Goal: Information Seeking & Learning: Find contact information

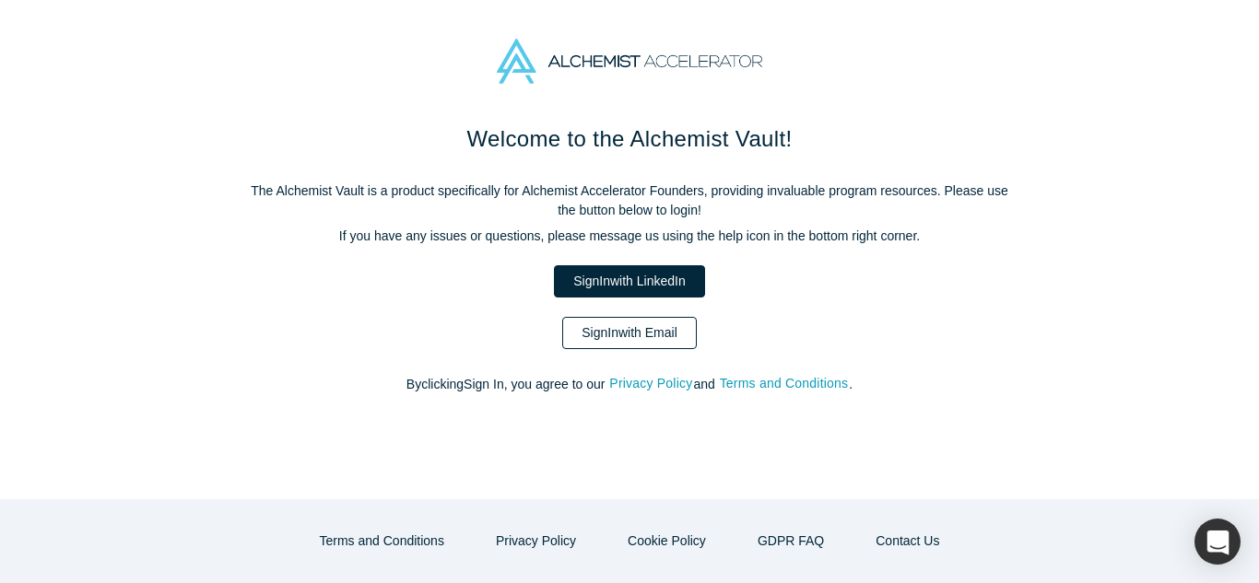
click at [668, 342] on link "Sign In with Email" at bounding box center [629, 333] width 135 height 32
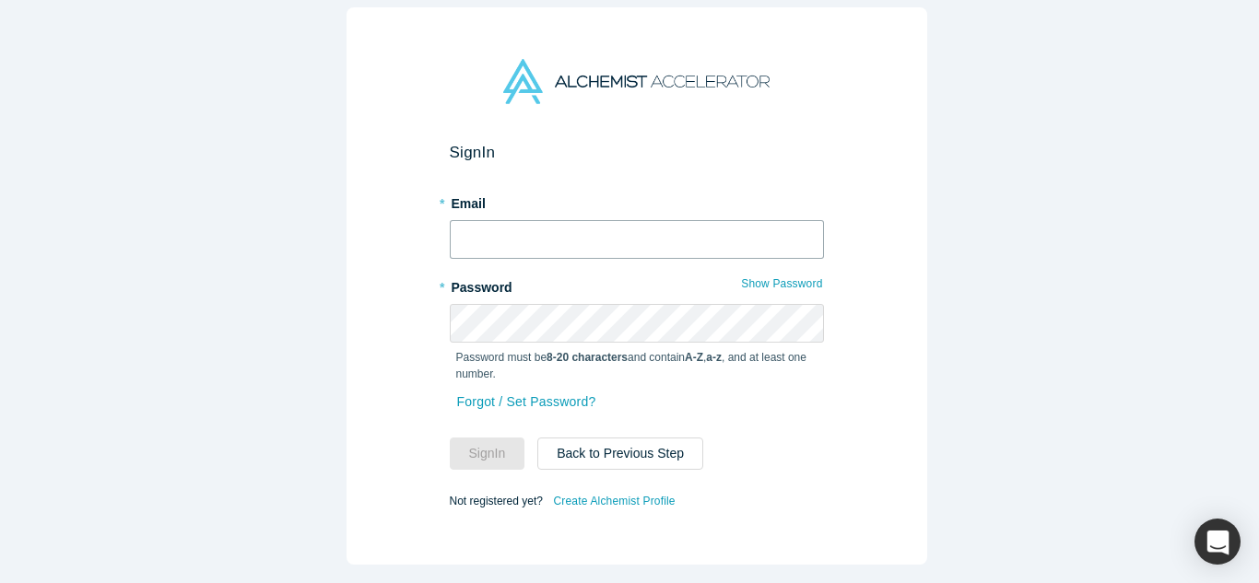
click at [658, 239] on input "text" at bounding box center [637, 239] width 374 height 39
type input "[EMAIL_ADDRESS][DOMAIN_NAME]"
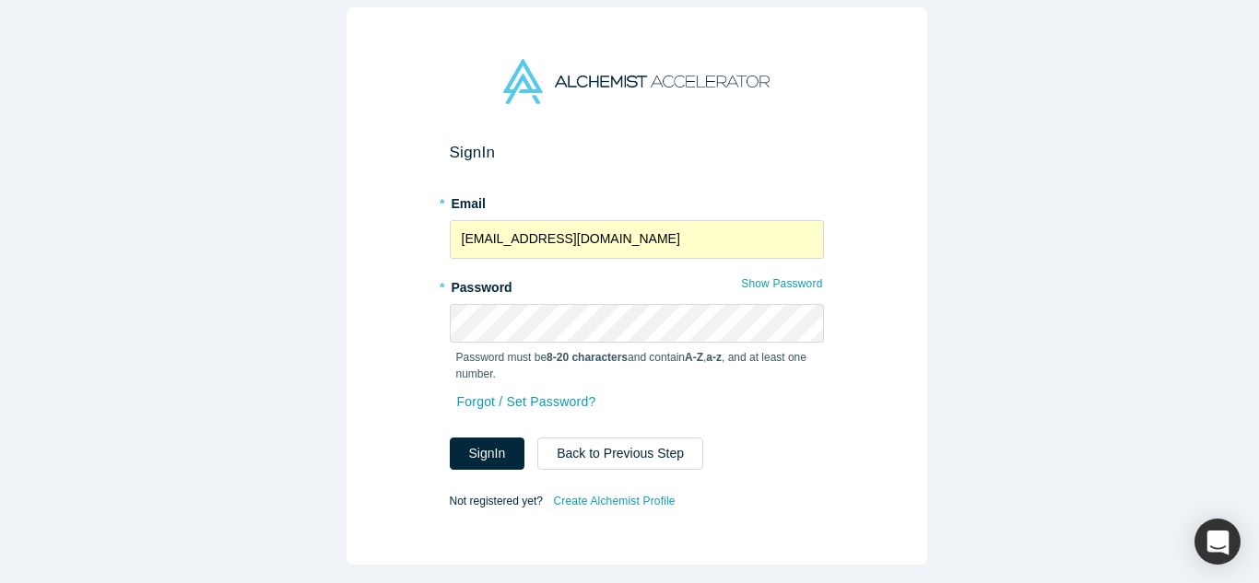
click at [477, 463] on form "Sign In * Email [EMAIL_ADDRESS][DOMAIN_NAME] * Password Show Password Password …" at bounding box center [637, 328] width 374 height 371
click at [483, 454] on button "Sign In" at bounding box center [488, 454] width 76 height 32
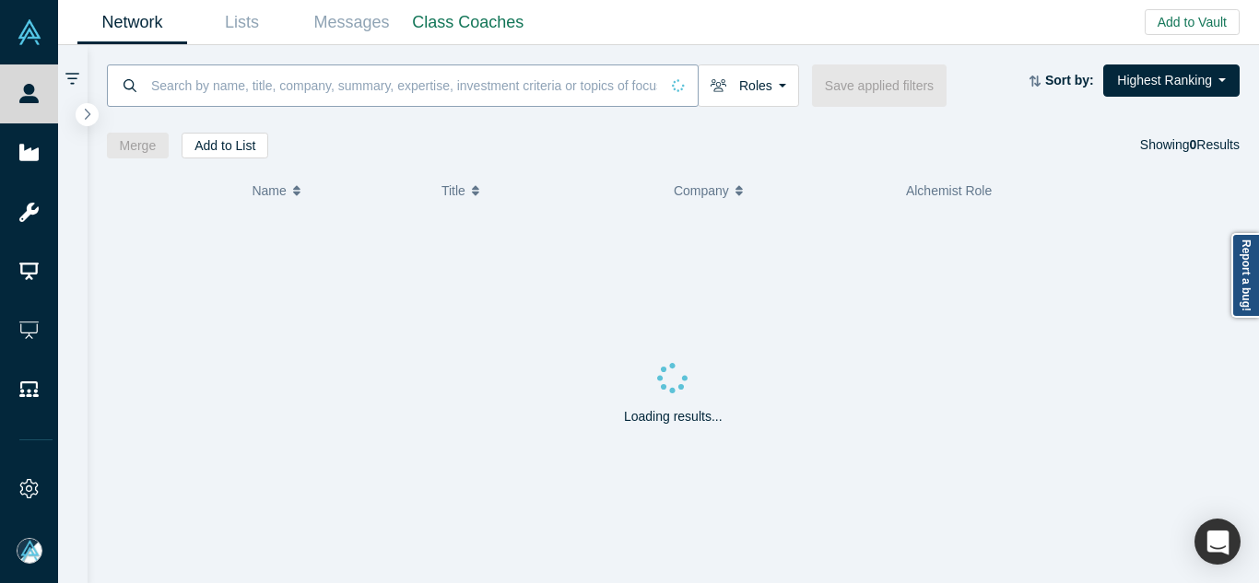
paste input "Kutluhan Enişte"
click at [556, 80] on input at bounding box center [404, 85] width 510 height 43
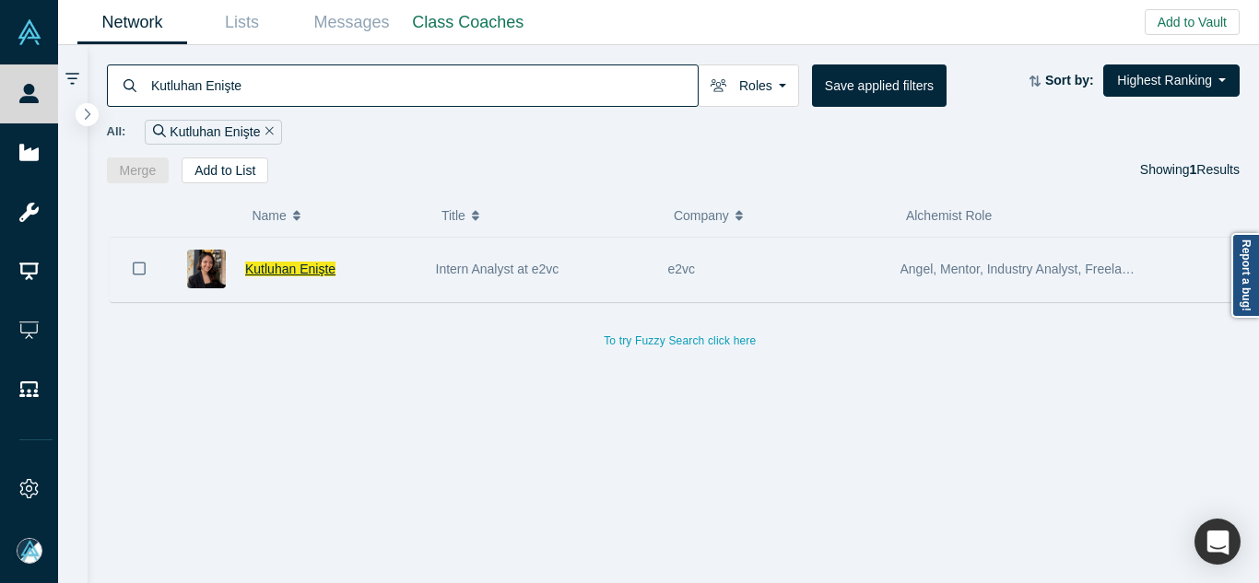
type input "Kutluhan Enişte"
click at [297, 264] on span "Kutluhan Enişte" at bounding box center [290, 269] width 90 height 15
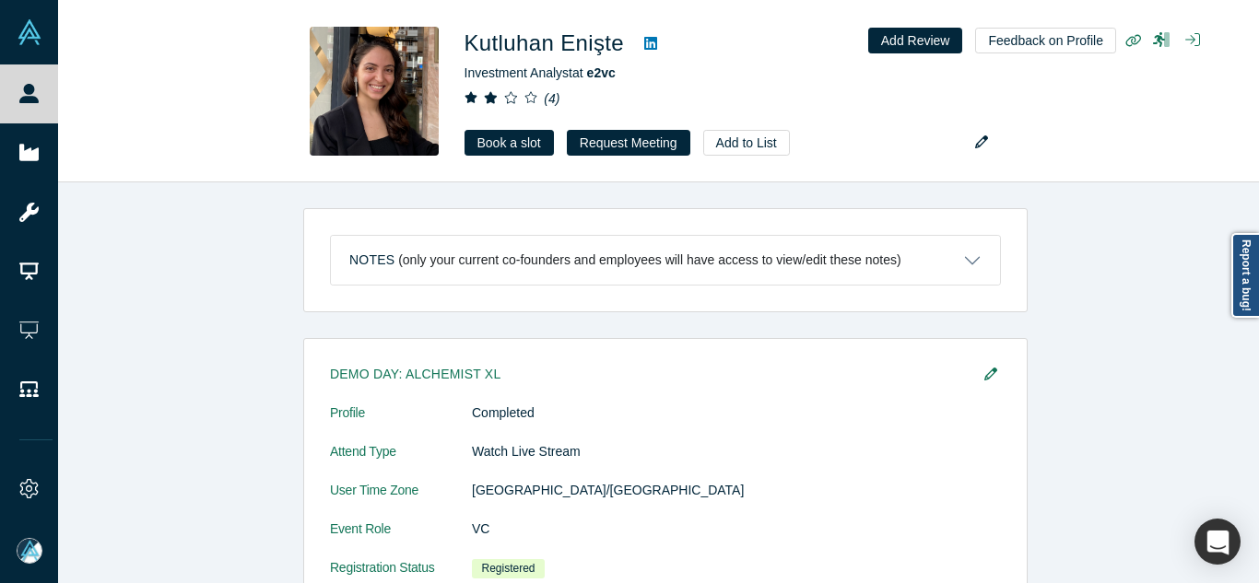
click at [1172, 194] on div "Notes (only your current co-founders and employees will have access to view/edi…" at bounding box center [665, 390] width 1215 height 415
click at [1194, 278] on div "Notes (only your current co-founders and employees will have access to view/edi…" at bounding box center [665, 390] width 1215 height 415
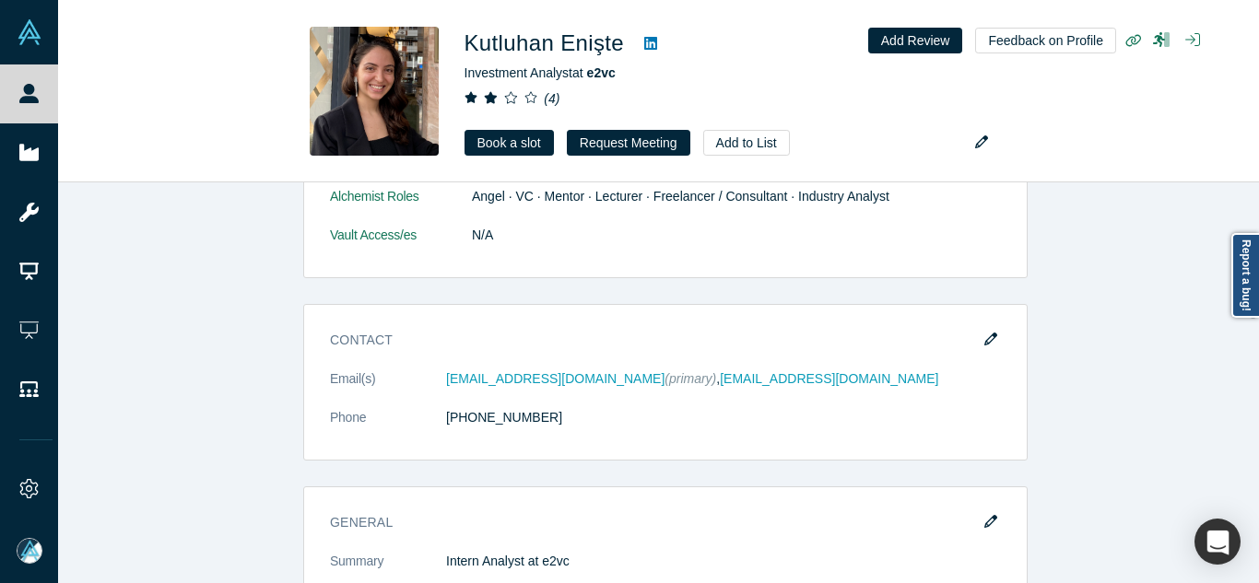
scroll to position [1438, 0]
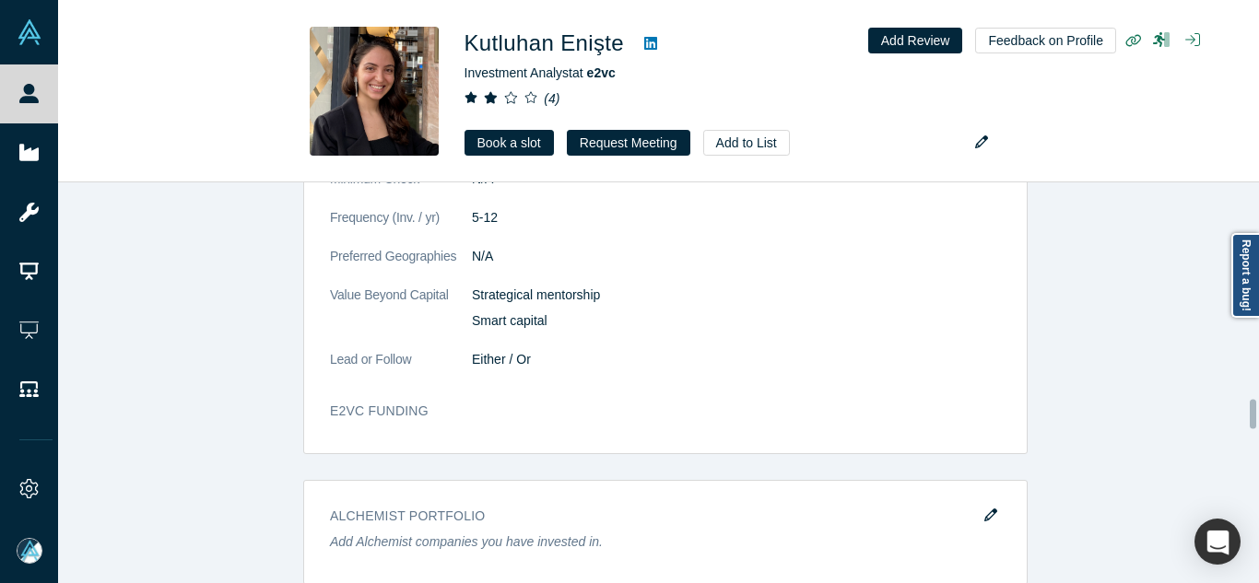
scroll to position [2802, 0]
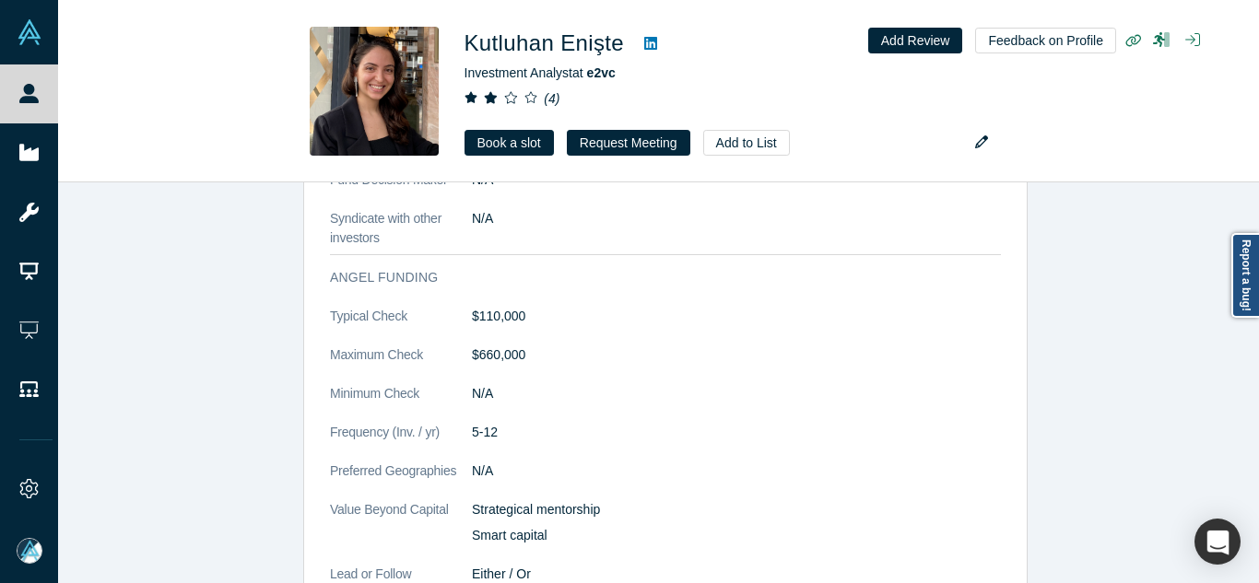
click at [1110, 455] on div "Demo Day: Alchemist XL Profile Completed Attend Type Watch Live Stream User Tim…" at bounding box center [665, 160] width 1215 height 3851
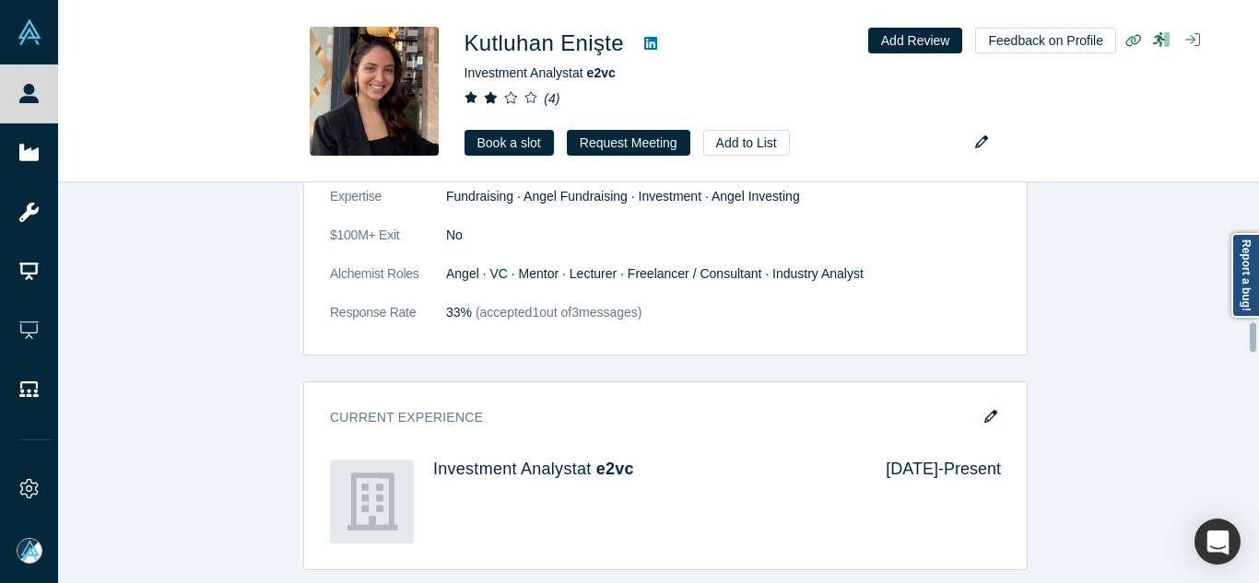
scroll to position [1880, 0]
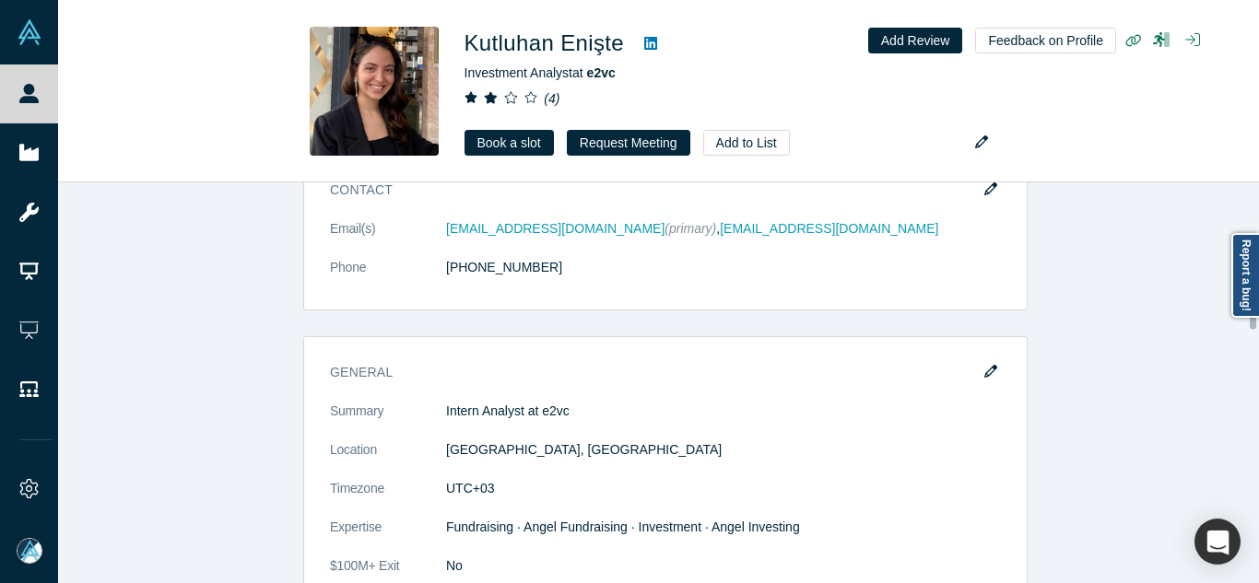
scroll to position [1585, 0]
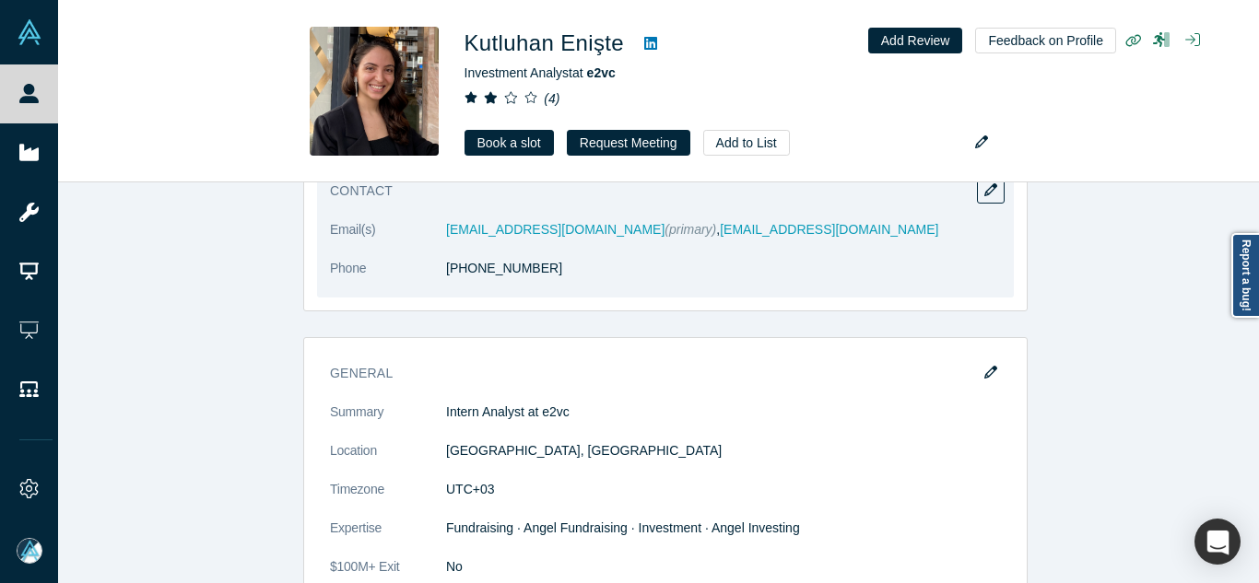
drag, startPoint x: 589, startPoint y: 280, endPoint x: 454, endPoint y: 288, distance: 134.8
click at [454, 288] on dl "Email(s) [EMAIL_ADDRESS][DOMAIN_NAME] (primary) , [EMAIL_ADDRESS][DOMAIN_NAME] …" at bounding box center [665, 258] width 671 height 77
copy link "0 542 543 51 85"
click at [795, 291] on dl "Email(s) [EMAIL_ADDRESS][DOMAIN_NAME] (primary) , [EMAIL_ADDRESS][DOMAIN_NAME] …" at bounding box center [665, 258] width 671 height 77
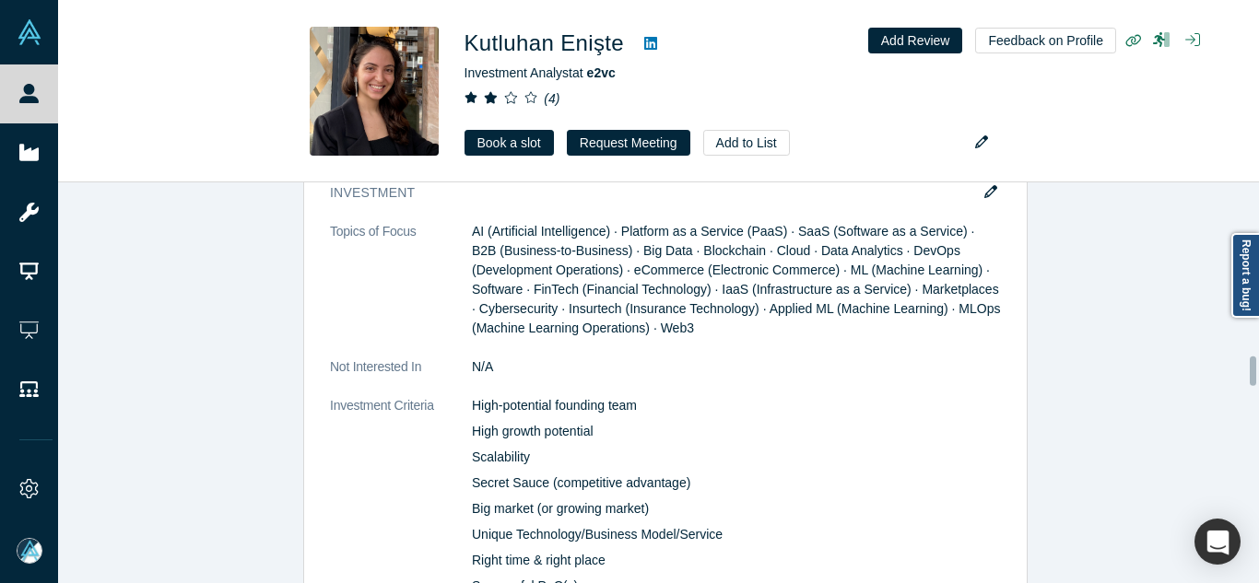
scroll to position [2360, 0]
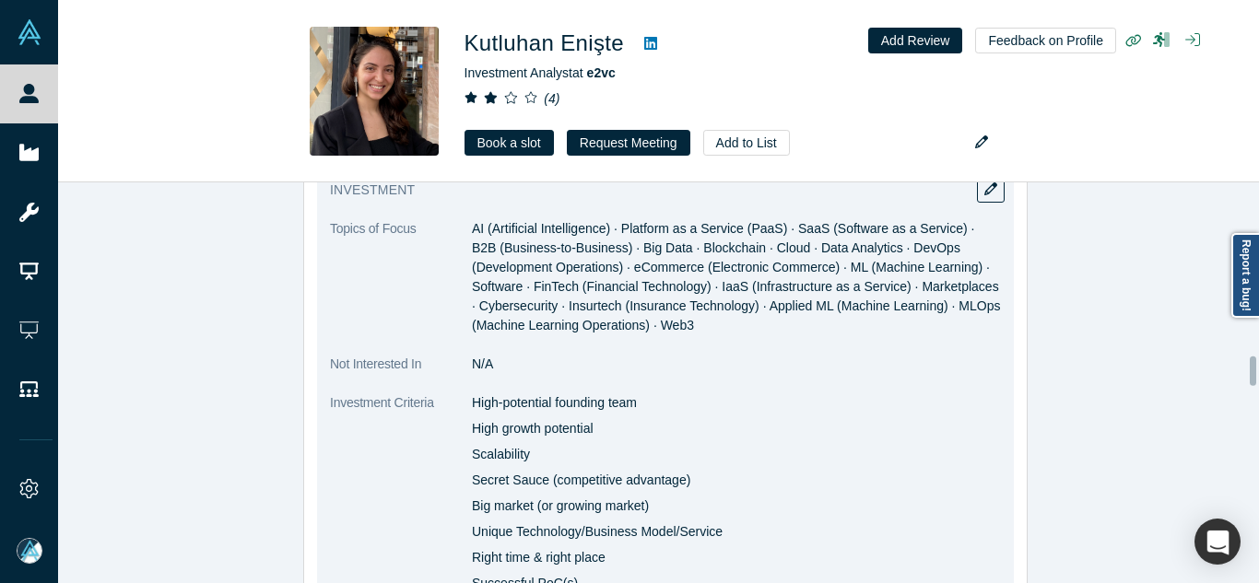
click at [793, 291] on span "AI (Artificial Intelligence) · Platform as a Service (PaaS) · SaaS (Software as…" at bounding box center [736, 277] width 529 height 112
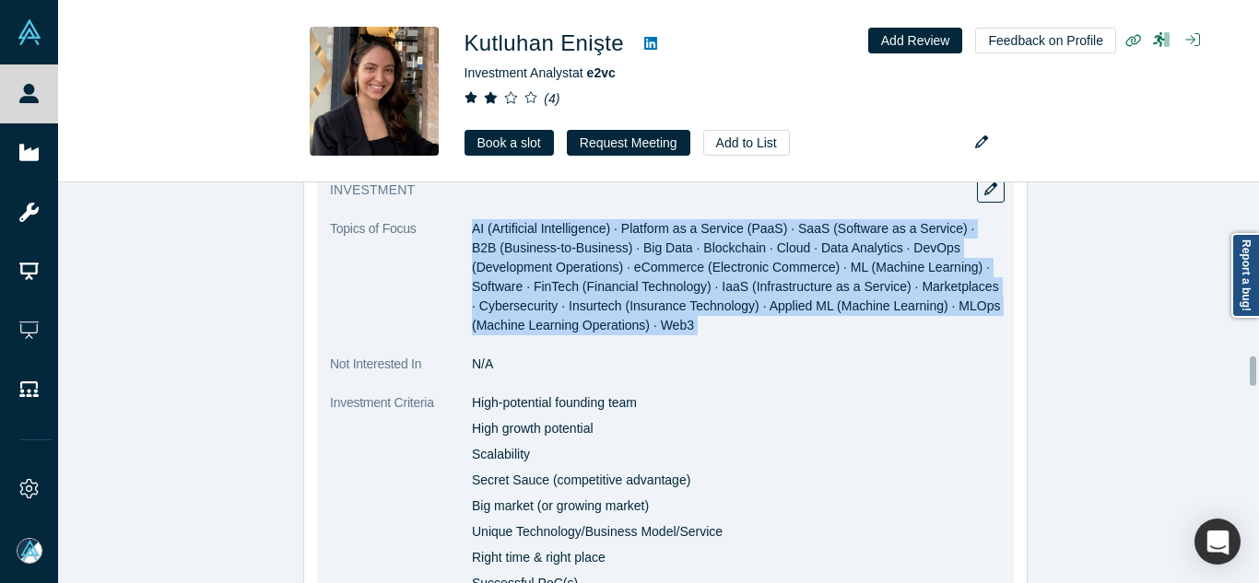
copy dl "AI (Artificial Intelligence) · Platform as a Service (PaaS) · SaaS (Software as…"
click at [793, 291] on span "AI (Artificial Intelligence) · Platform as a Service (PaaS) · SaaS (Software as…" at bounding box center [736, 277] width 529 height 112
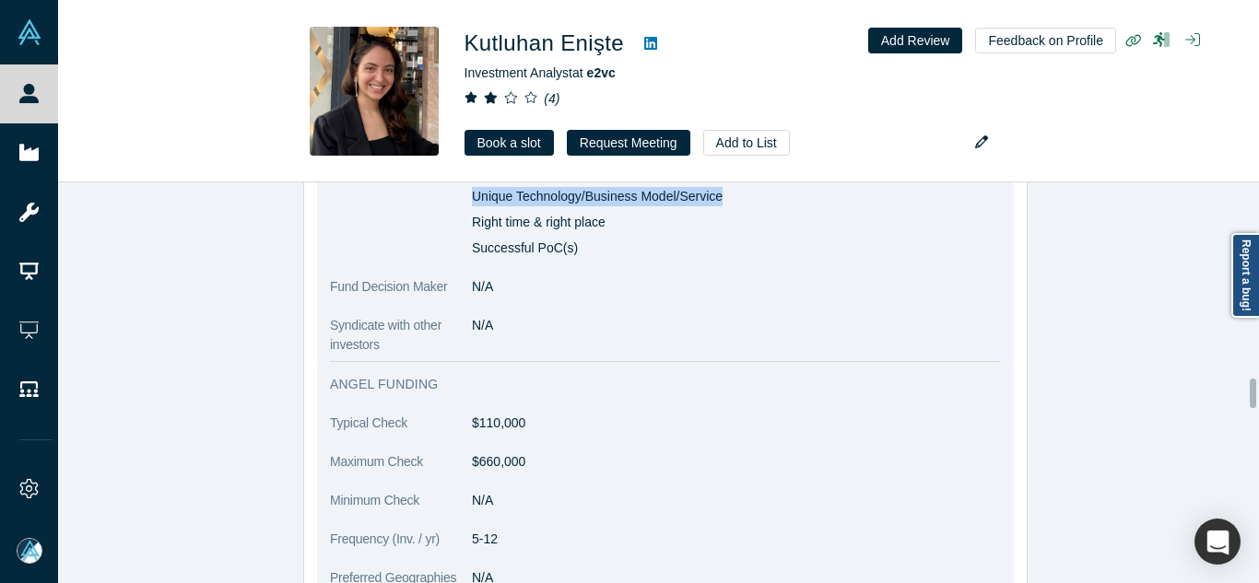
scroll to position [2665, 0]
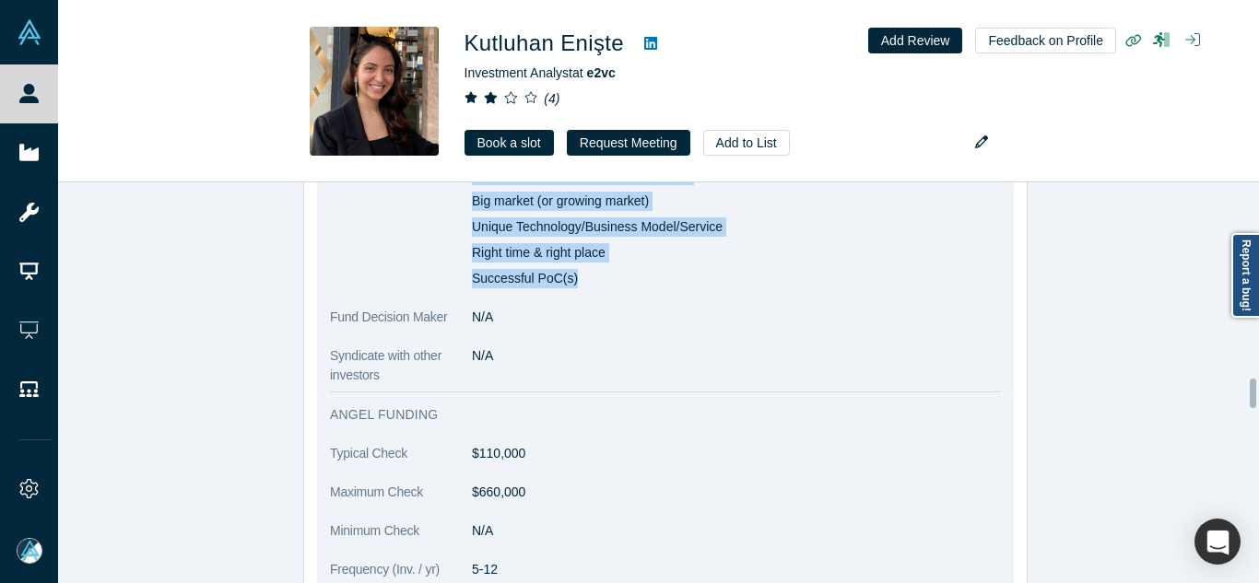
drag, startPoint x: 467, startPoint y: 400, endPoint x: 742, endPoint y: 273, distance: 302.7
click at [742, 273] on div "High-potential founding team High growth potential Scalability Secret Sauce (co…" at bounding box center [736, 188] width 529 height 200
copy div "High-potential founding team High growth potential Scalability Secret Sauce (co…"
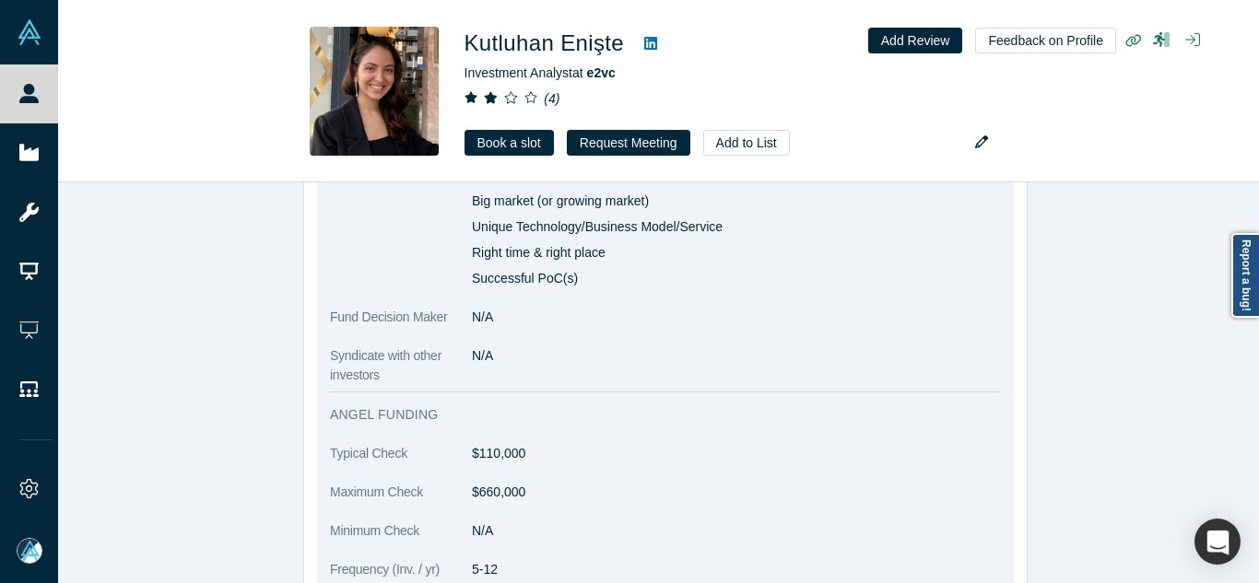
click at [742, 425] on div "Angel Funding Typical Check $110,000 Maximum Check $660,000 Minimum Check N/A F…" at bounding box center [665, 567] width 697 height 348
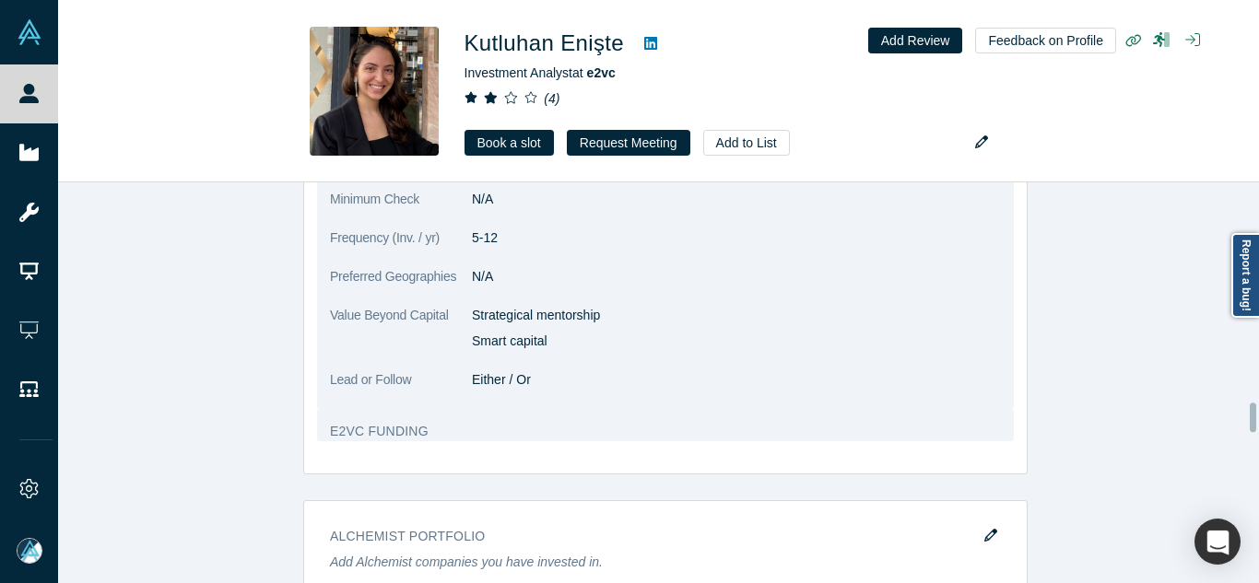
scroll to position [3034, 0]
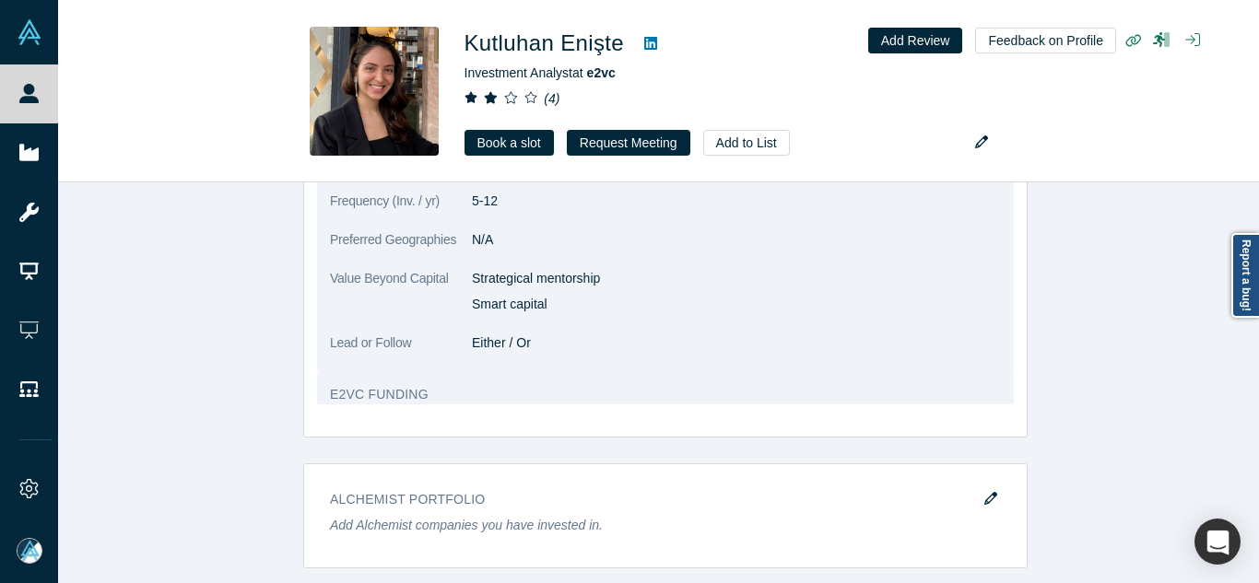
click at [943, 354] on dl "Typical Check $110,000 Maximum Check $660,000 Minimum Check N/A Frequency (Inv.…" at bounding box center [665, 224] width 671 height 297
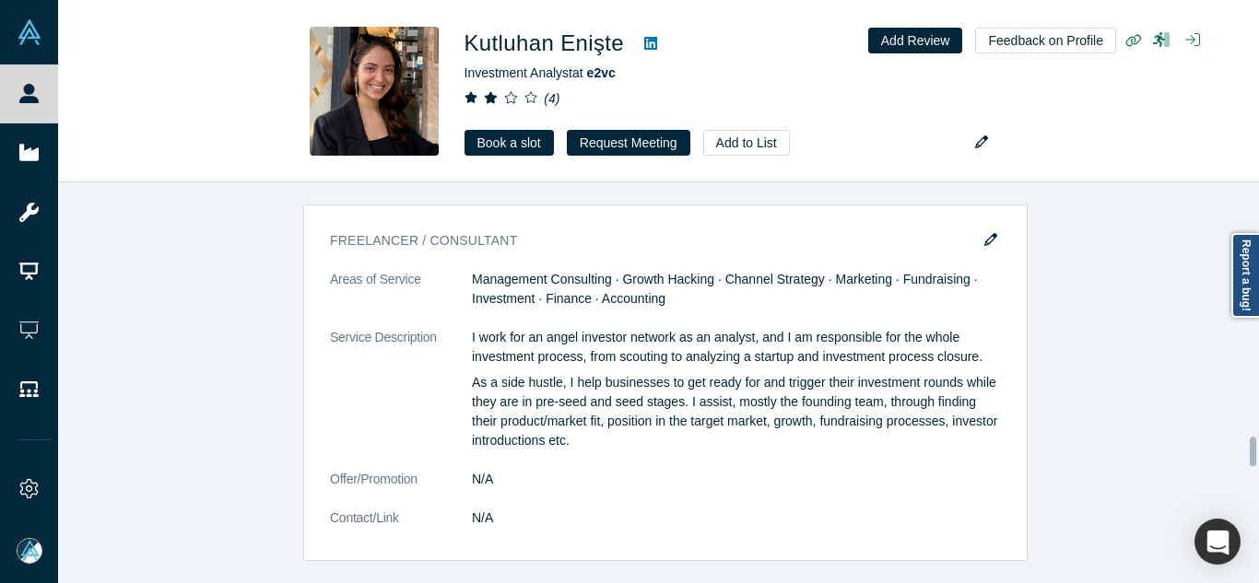
scroll to position [3476, 0]
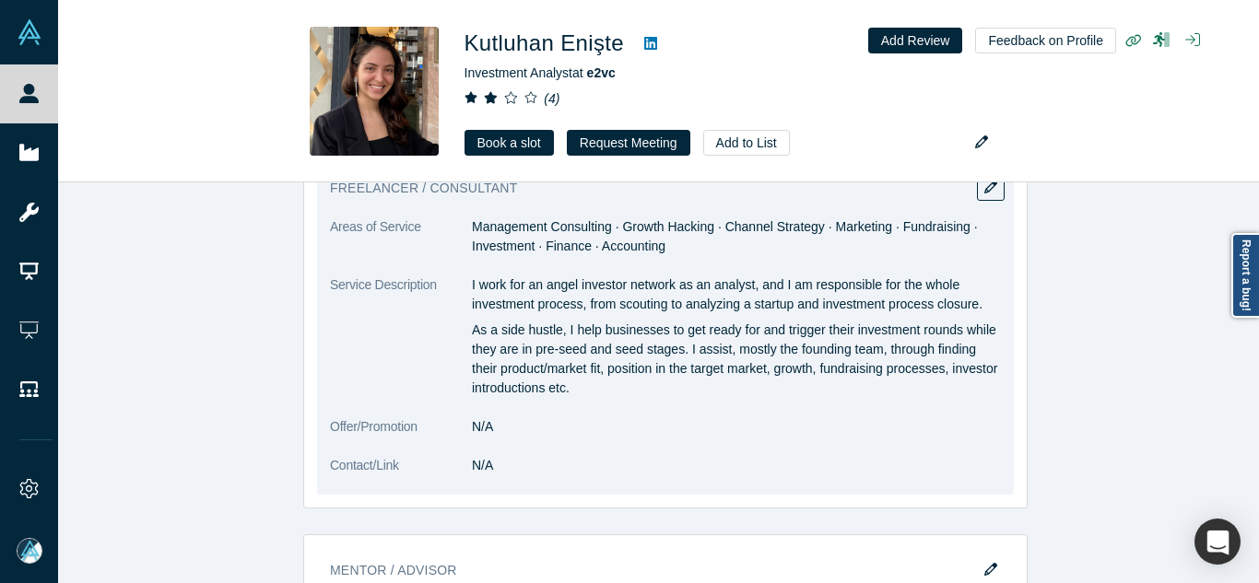
click at [594, 224] on dd "Management Consulting · Growth Hacking · Channel Strategy · Marketing · Fundrai…" at bounding box center [736, 237] width 529 height 39
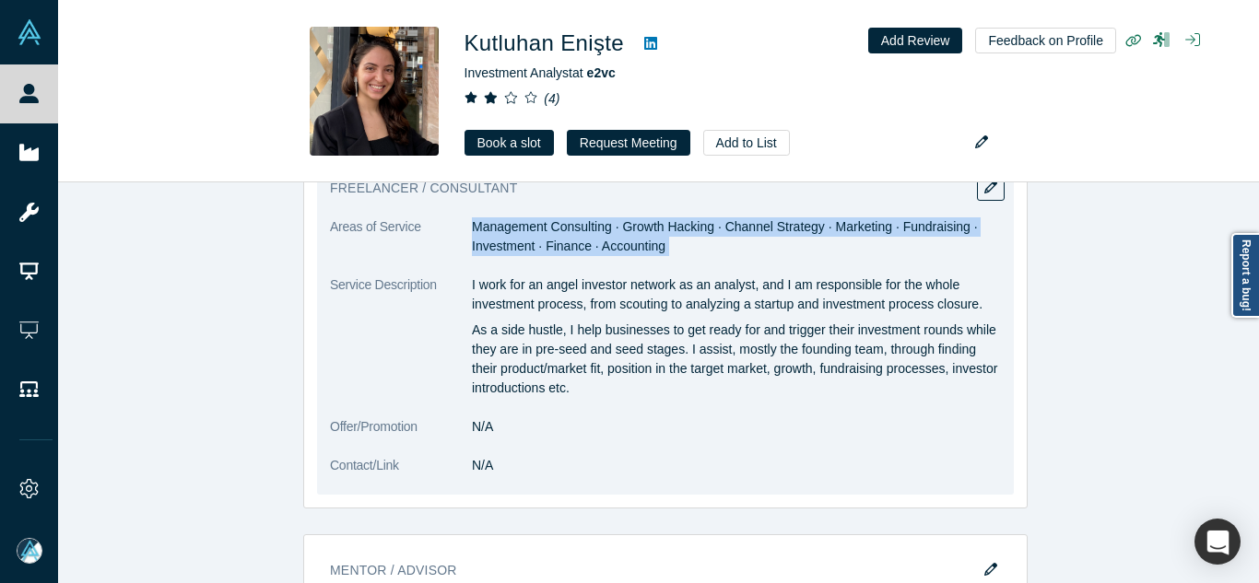
copy dl "Management Consulting · Growth Hacking · Channel Strategy · Marketing · Fundrai…"
click at [594, 224] on dd "Management Consulting · Growth Hacking · Channel Strategy · Marketing · Fundrai…" at bounding box center [736, 237] width 529 height 39
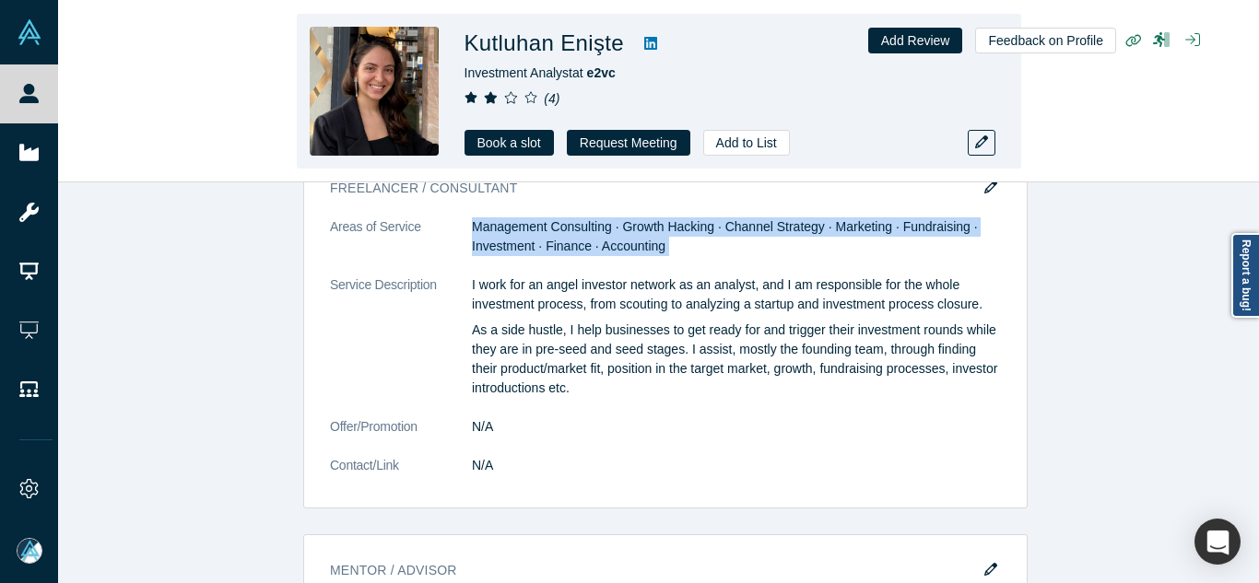
copy dl "Management Consulting · Growth Hacking · Channel Strategy · Marketing · Fundrai…"
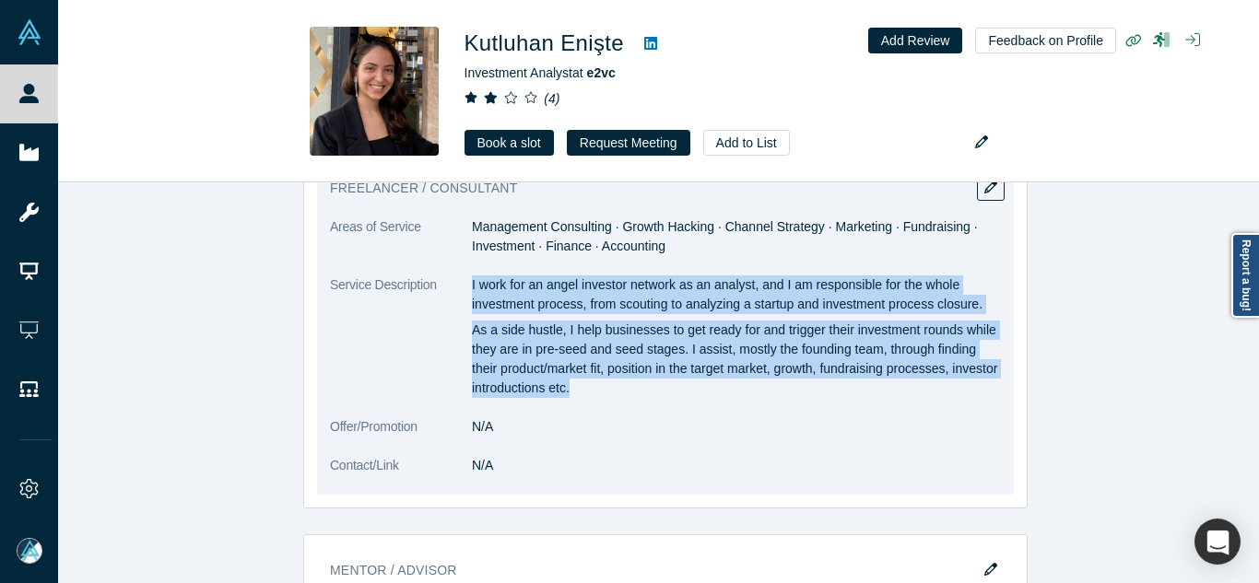
drag, startPoint x: 465, startPoint y: 286, endPoint x: 647, endPoint y: 396, distance: 213.4
click at [647, 396] on div "I work for an angel investor network as an analyst, and I am responsible for th…" at bounding box center [736, 337] width 529 height 123
copy div "I work for an angel investor network as an analyst, and I am responsible for th…"
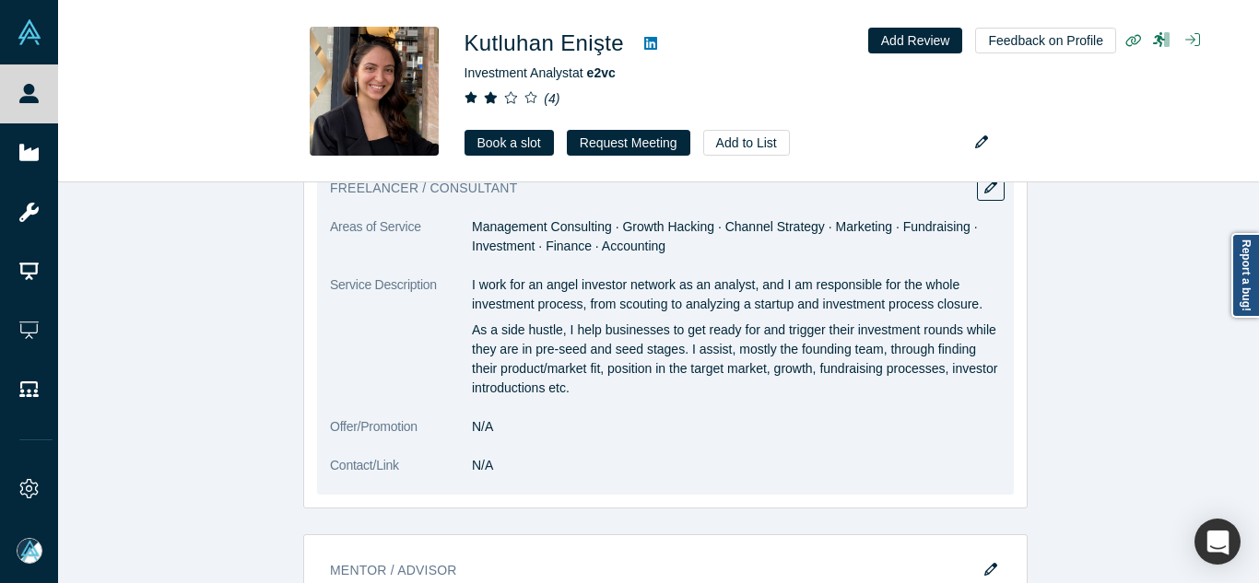
click at [841, 449] on dl "Areas of Service Management Consulting · Growth Hacking · Channel Strategy · Ma…" at bounding box center [665, 356] width 671 height 277
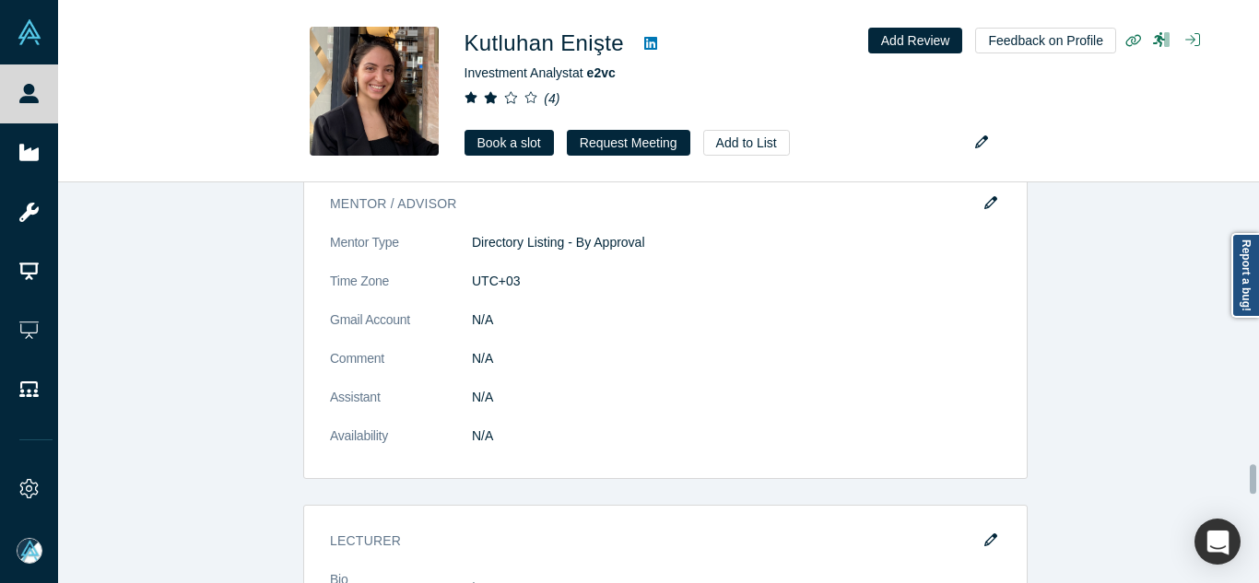
scroll to position [3845, 0]
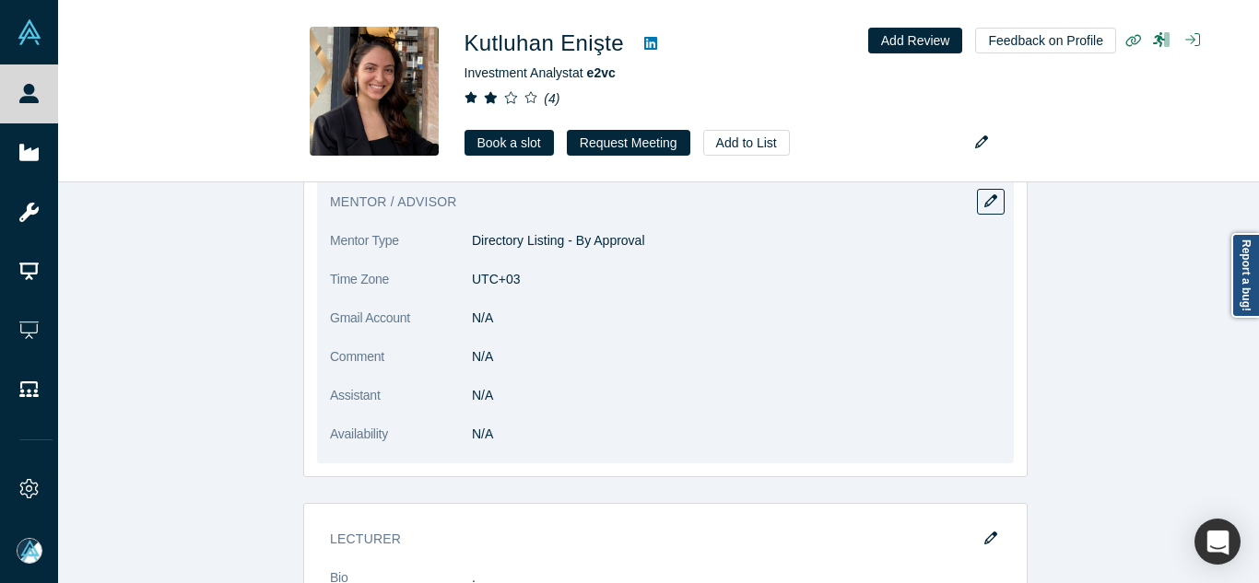
click at [960, 309] on dd "N/A" at bounding box center [736, 318] width 529 height 19
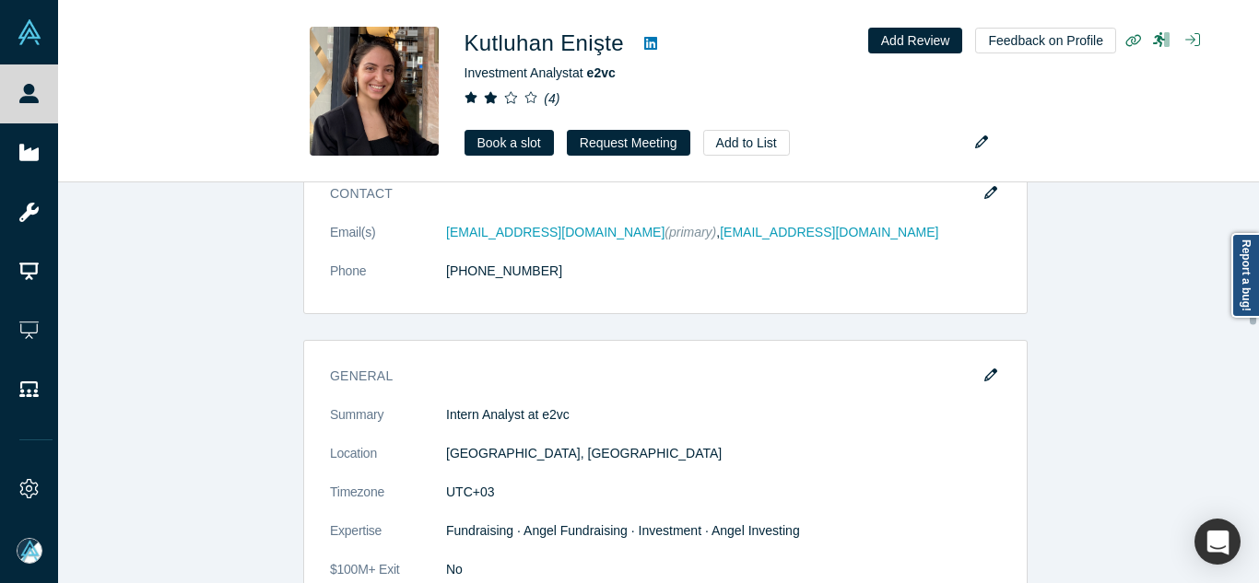
scroll to position [1522, 0]
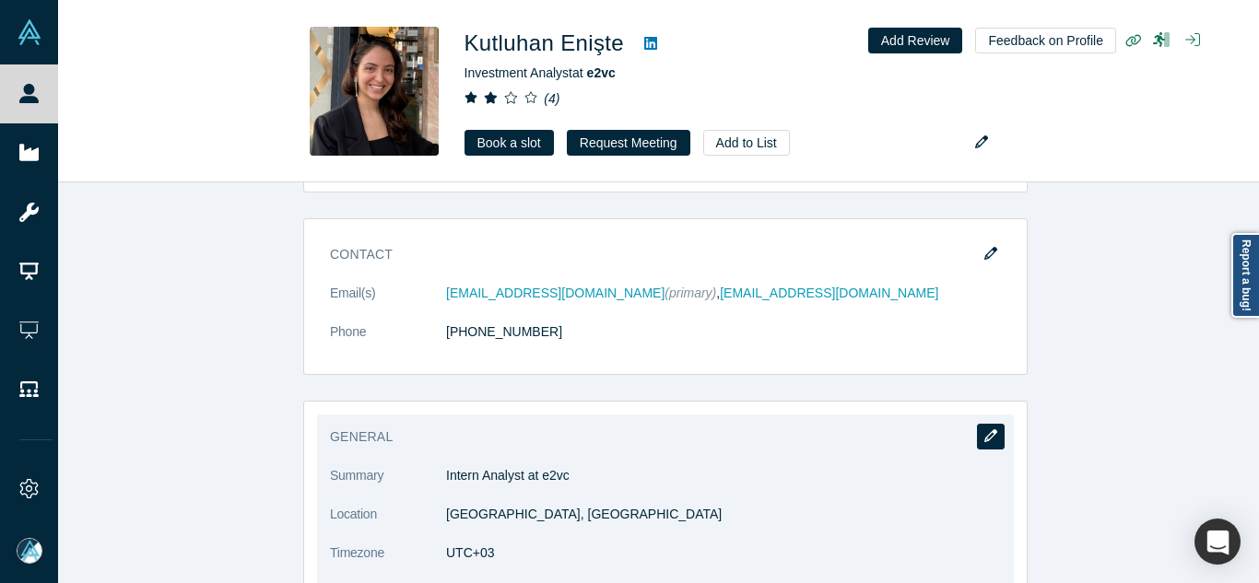
click at [987, 430] on icon "button" at bounding box center [990, 436] width 13 height 13
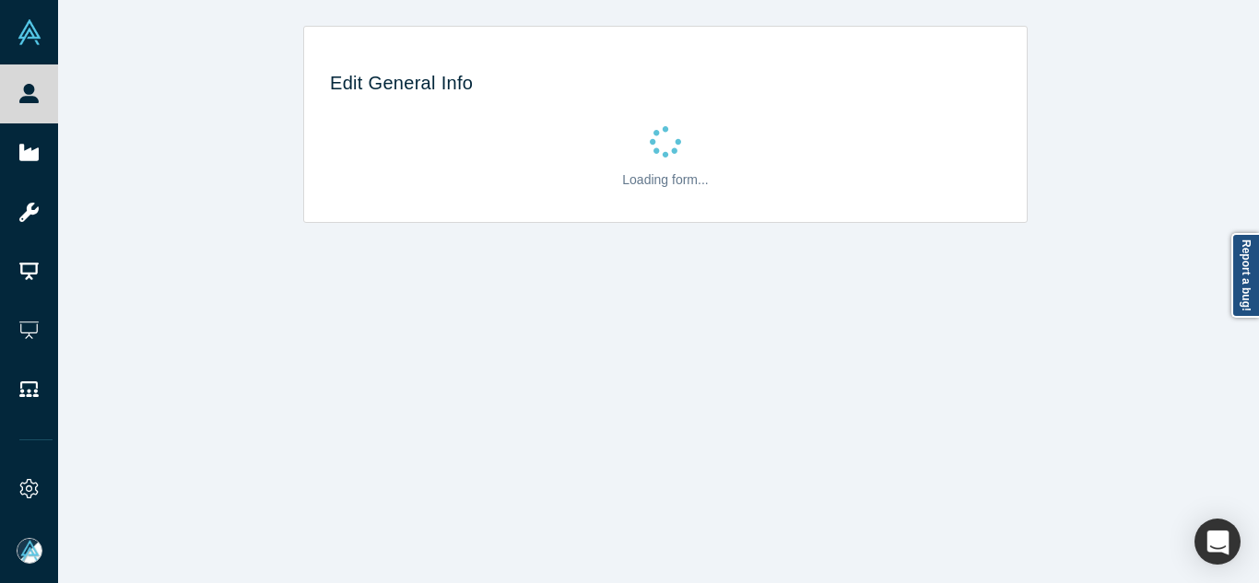
scroll to position [0, 0]
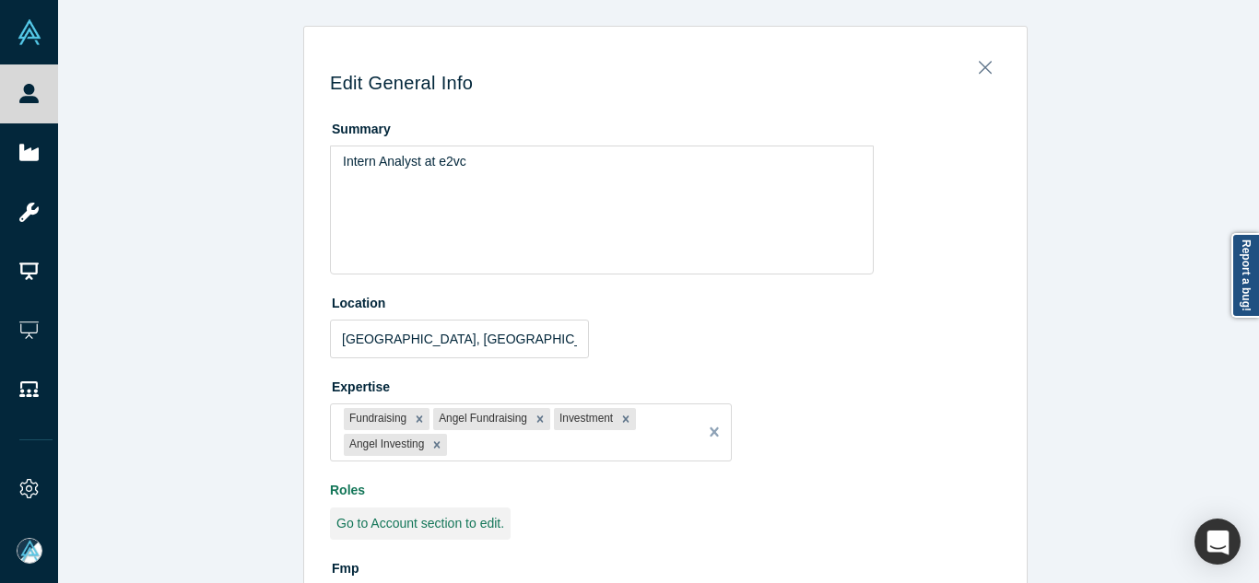
click at [1084, 198] on div "Edit General Info Summary Intern Analyst at e2vc Location [GEOGRAPHIC_DATA], [G…" at bounding box center [665, 435] width 1215 height 819
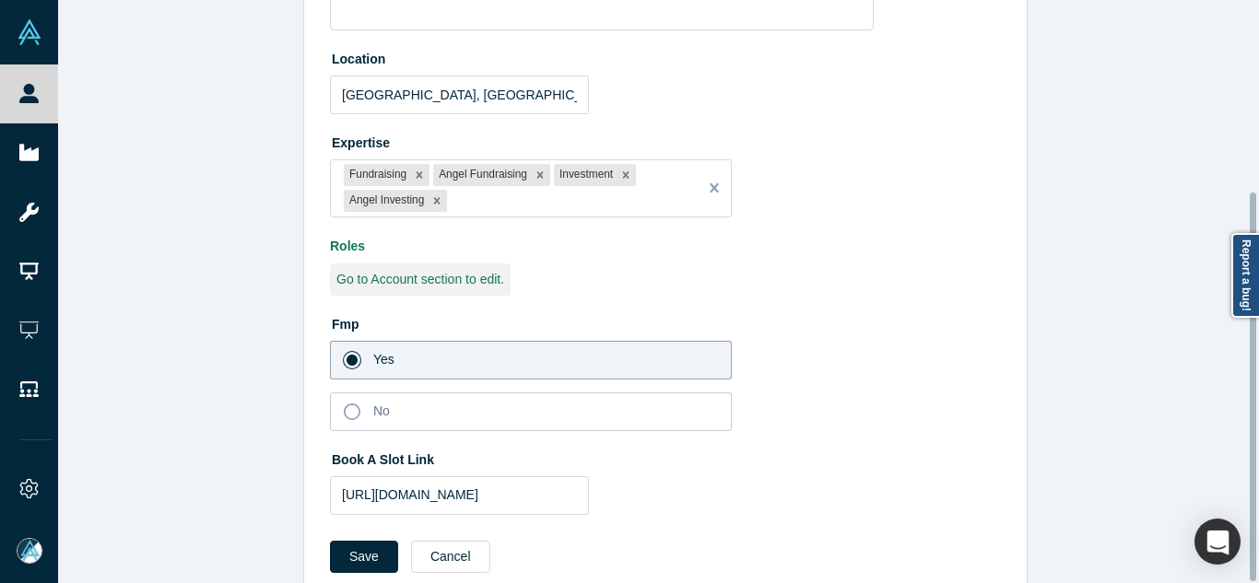
scroll to position [287, 0]
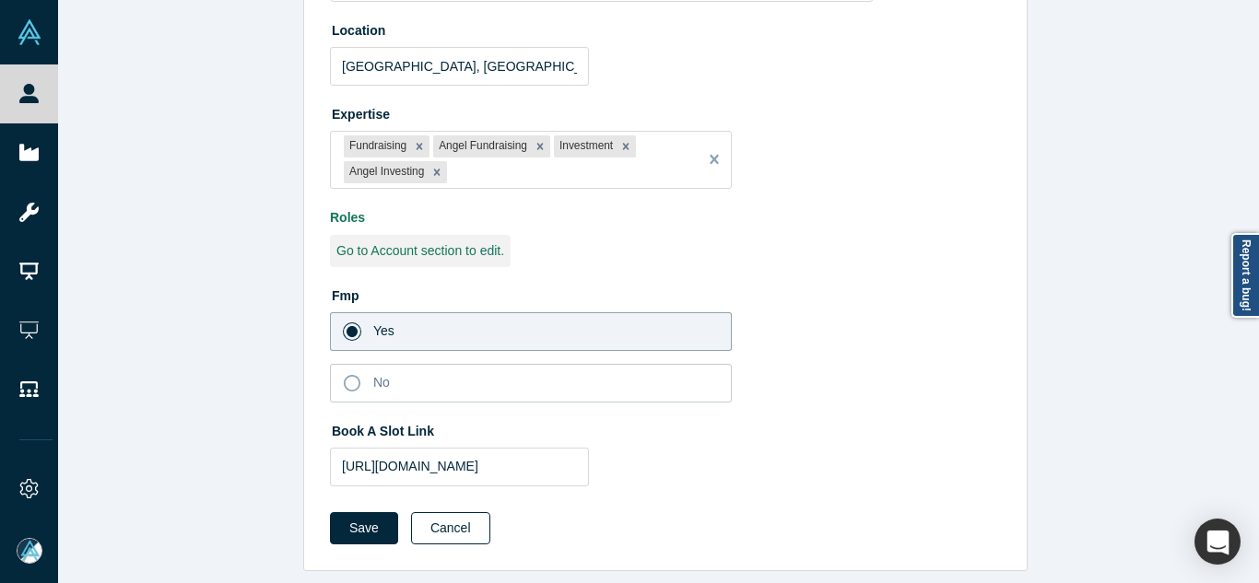
click at [458, 520] on button "Cancel" at bounding box center [450, 529] width 79 height 32
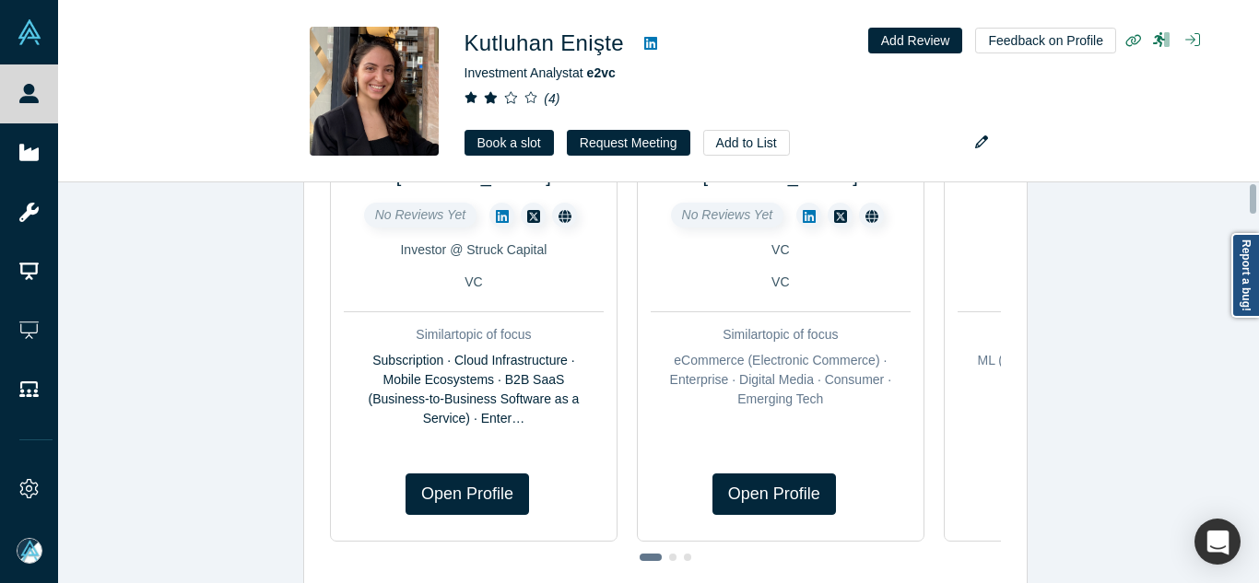
scroll to position [0, 0]
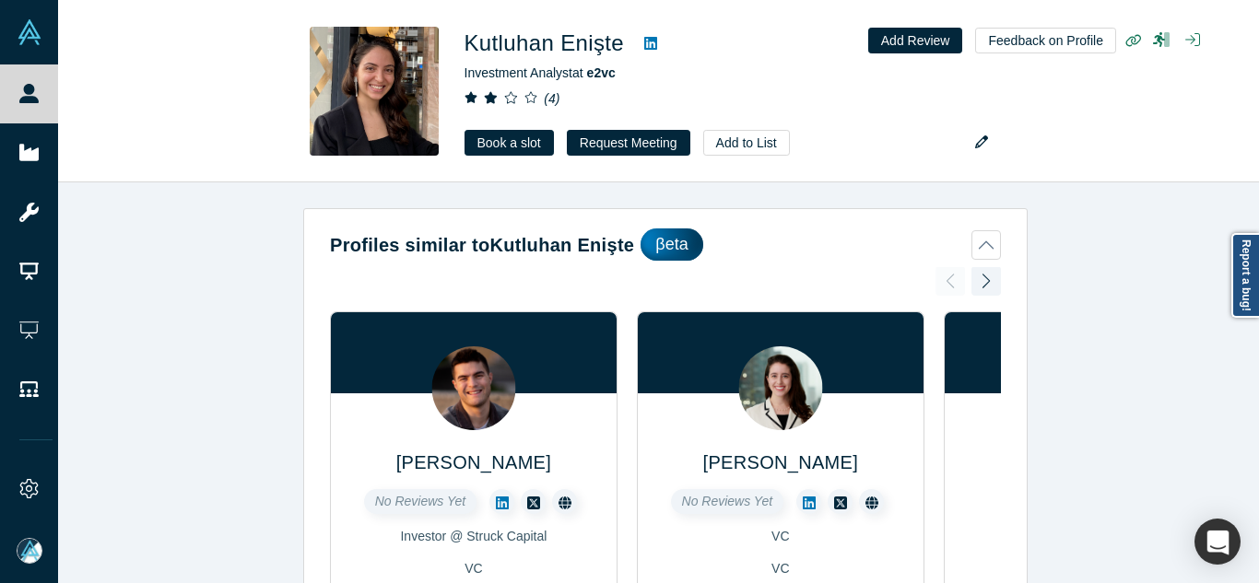
click at [1104, 251] on div "Profiles similar to Kutluhan Enişte βeta [PERSON_NAME] No Reviews Yet Investor …" at bounding box center [665, 390] width 1215 height 415
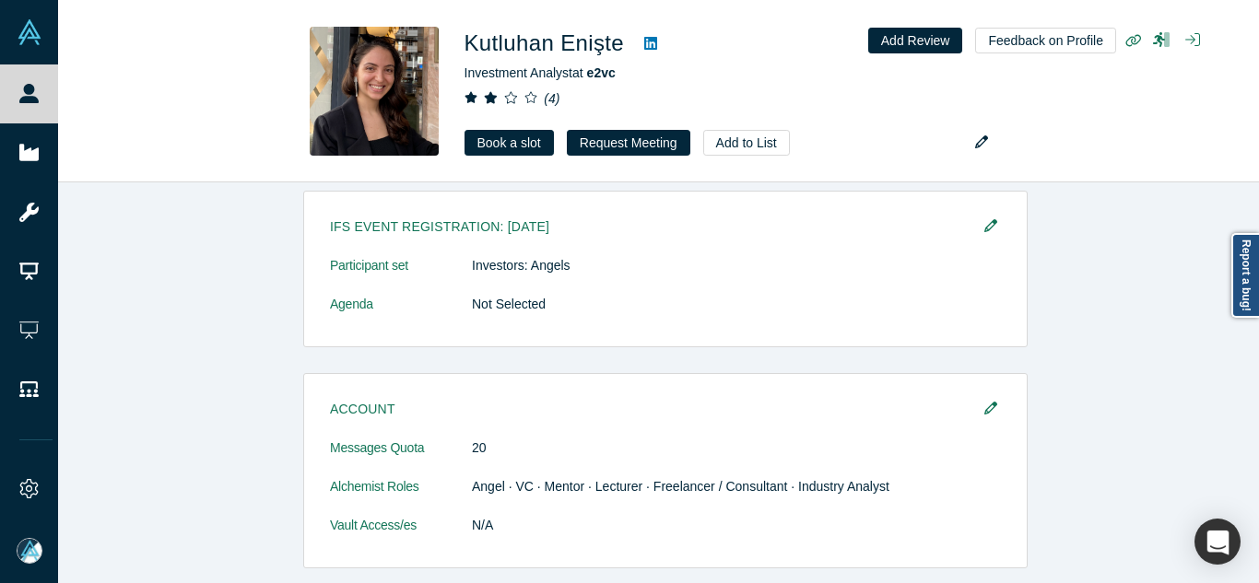
scroll to position [1180, 0]
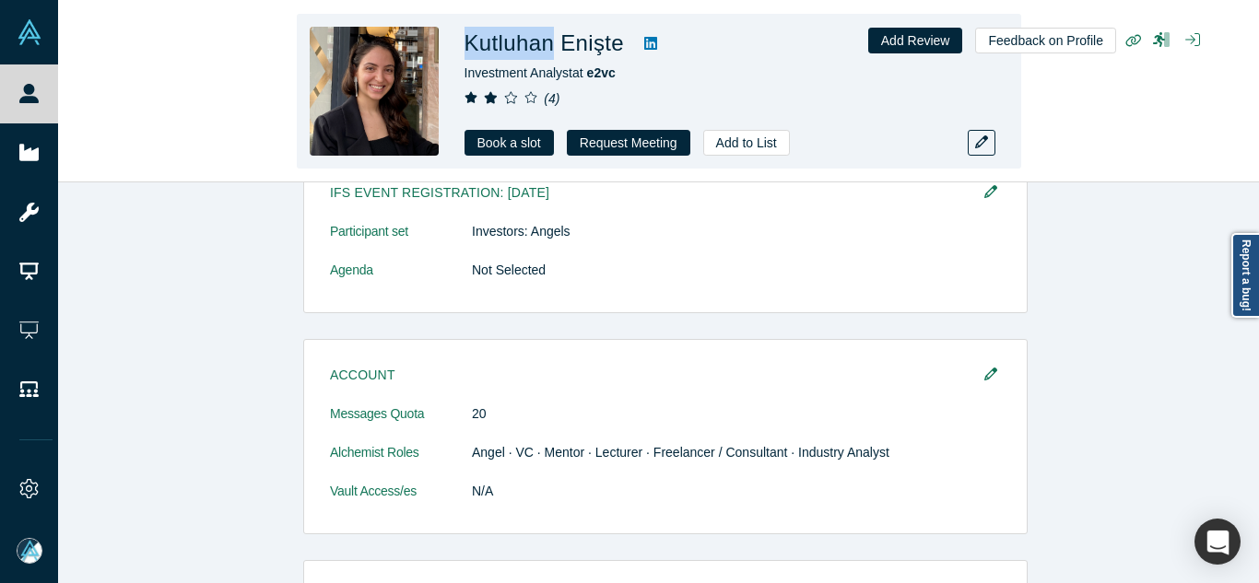
drag, startPoint x: 551, startPoint y: 48, endPoint x: 467, endPoint y: 41, distance: 84.1
click at [467, 41] on h1 "Kutluhan Enişte" at bounding box center [545, 43] width 160 height 33
copy h1 "Kutluhan"
drag, startPoint x: 616, startPoint y: 45, endPoint x: 561, endPoint y: 45, distance: 54.4
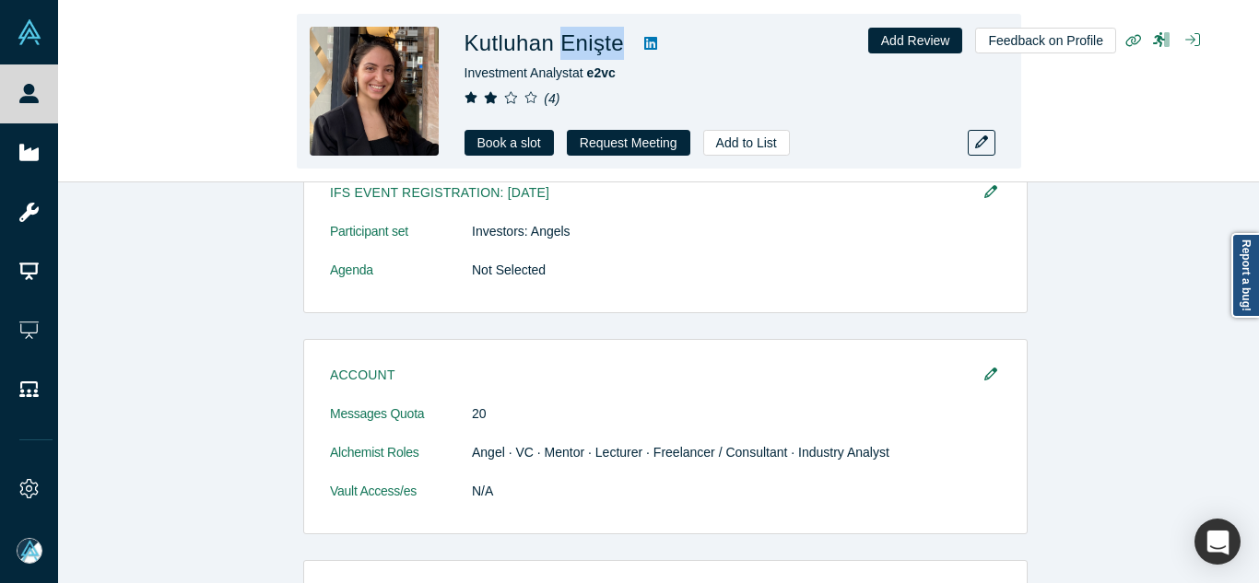
click at [561, 45] on h1 "Kutluhan Enişte" at bounding box center [545, 43] width 160 height 33
copy h1 "Enişte"
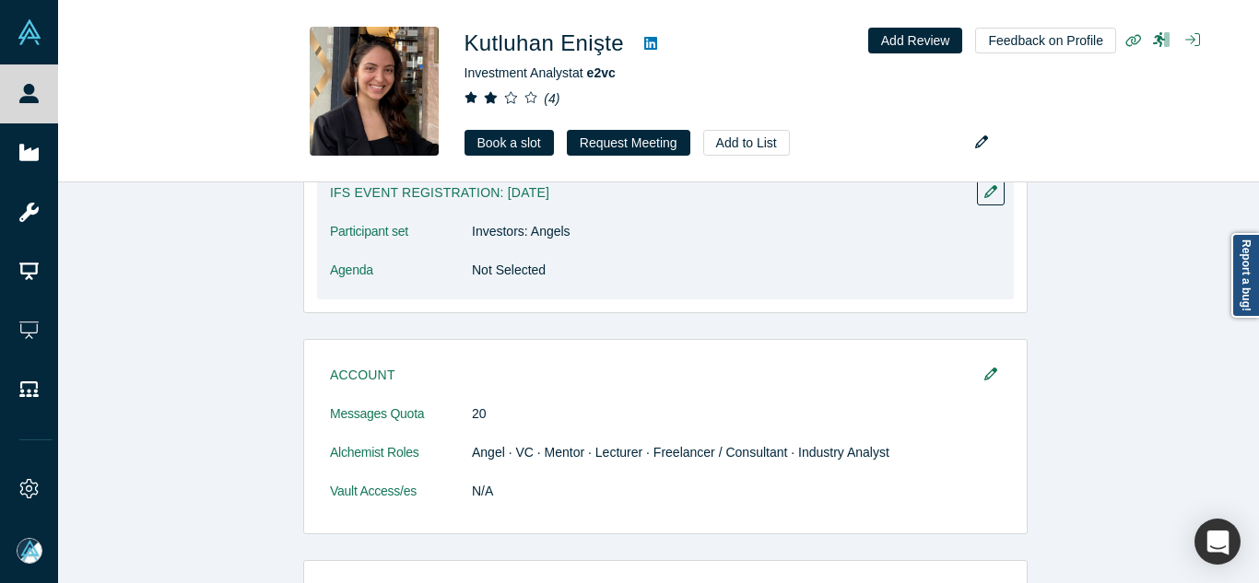
click at [575, 301] on div "IFS Event Registration: [DATE] Participant set Investors: Angels Agenda Not Sel…" at bounding box center [665, 235] width 725 height 157
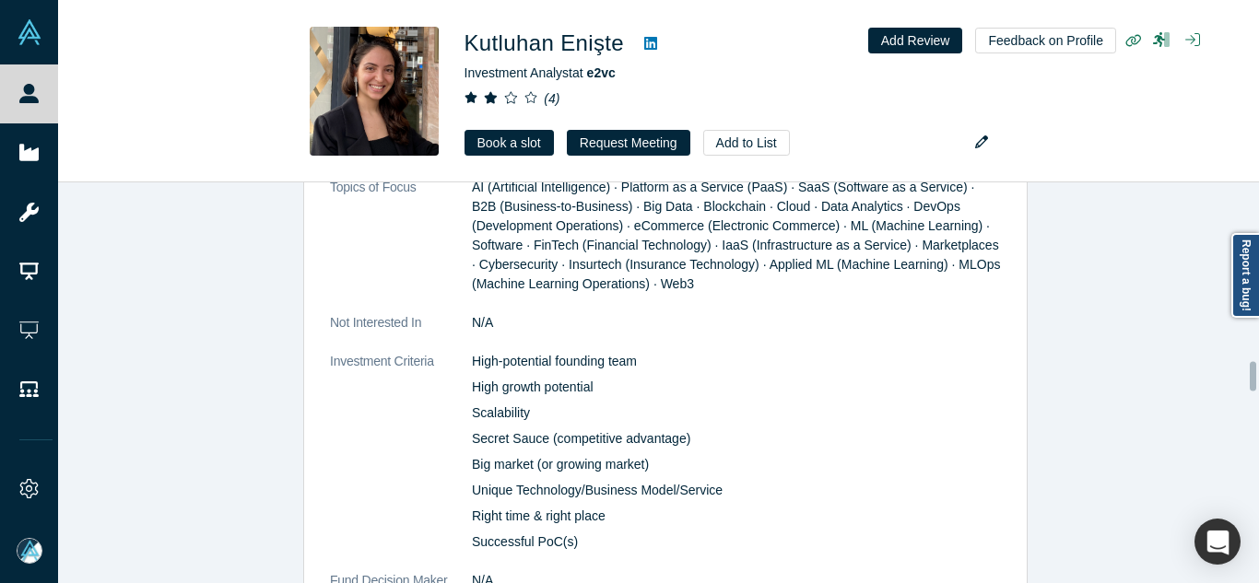
scroll to position [2470, 0]
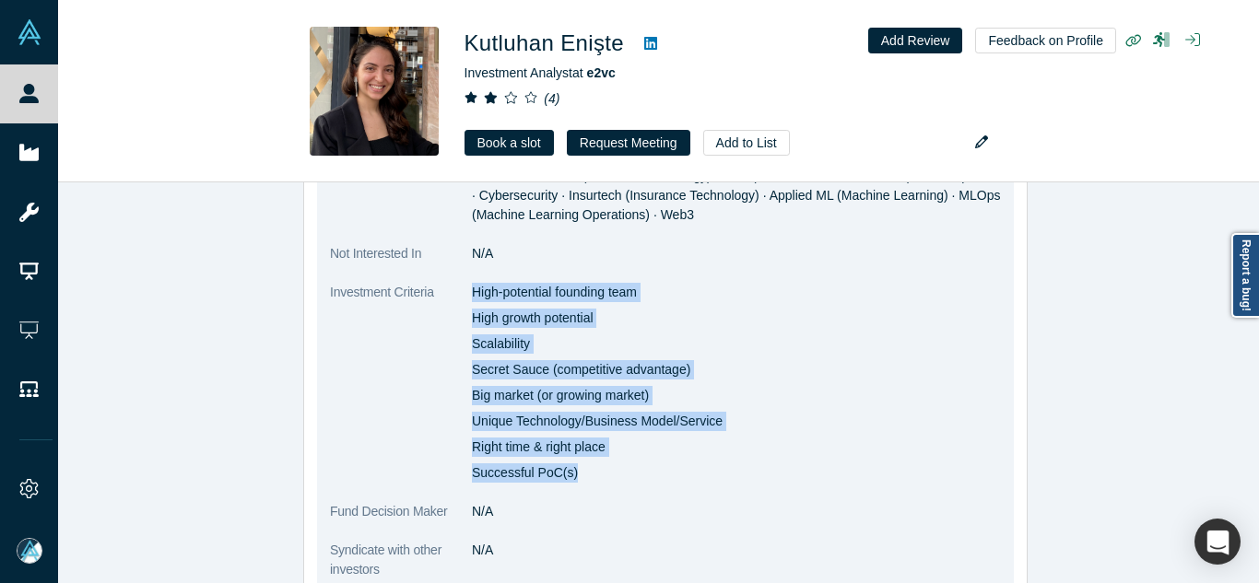
drag, startPoint x: 469, startPoint y: 290, endPoint x: 562, endPoint y: 468, distance: 200.8
click at [562, 468] on div "High-potential founding team High growth potential Scalability Secret Sauce (co…" at bounding box center [736, 383] width 529 height 200
copy div "High-potential founding team High growth potential Scalability Secret Sauce (co…"
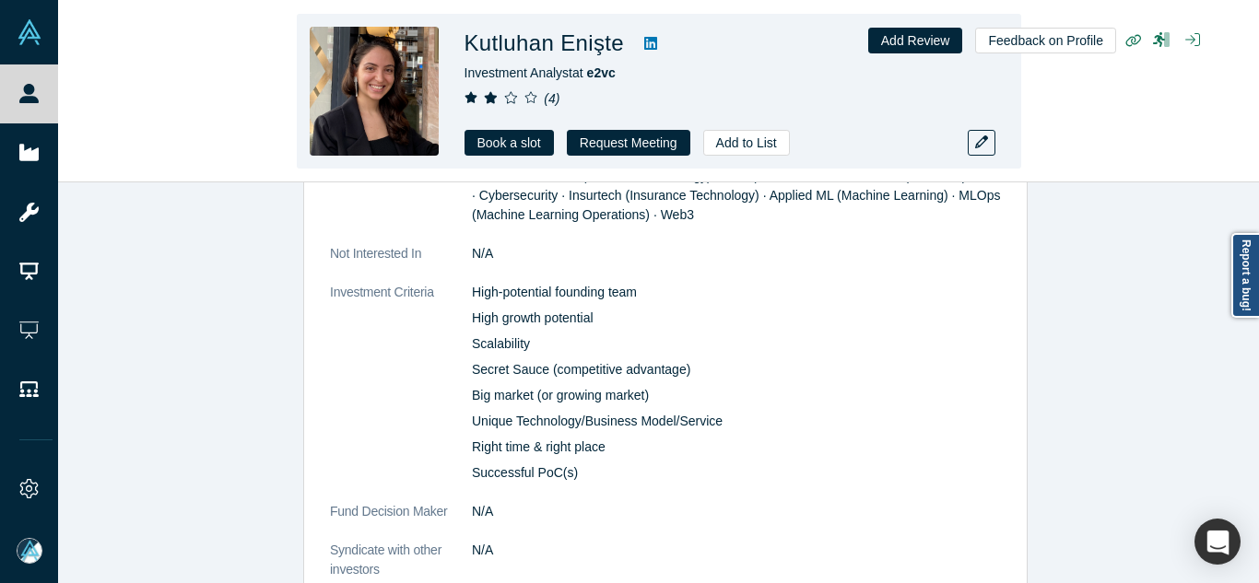
click at [537, 43] on h1 "Kutluhan Enişte" at bounding box center [545, 43] width 160 height 33
